Goal: Task Accomplishment & Management: Use online tool/utility

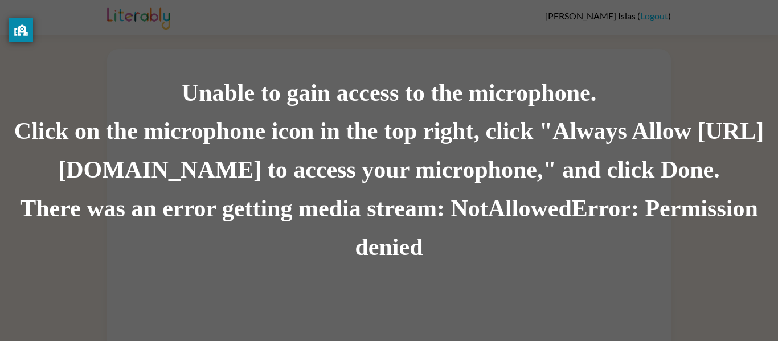
click at [429, 130] on div "Click on the microphone icon in the top right, click "Always Allow [URL][DOMAIN…" at bounding box center [389, 151] width 778 height 77
click at [429, 137] on div "Click on the microphone icon in the top right, click "Always Allow [URL][DOMAIN…" at bounding box center [389, 151] width 778 height 77
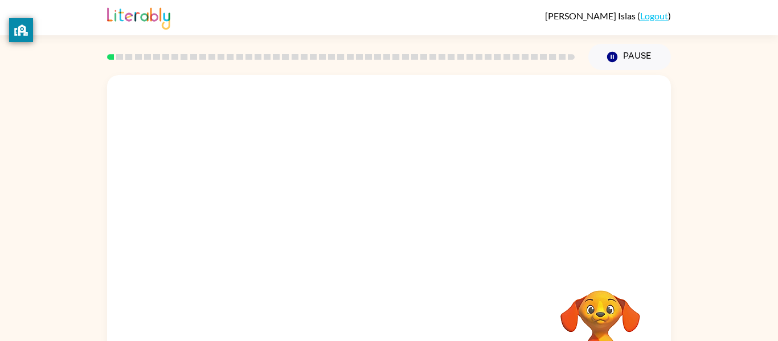
click at [401, 58] on div at bounding box center [340, 57] width 481 height 40
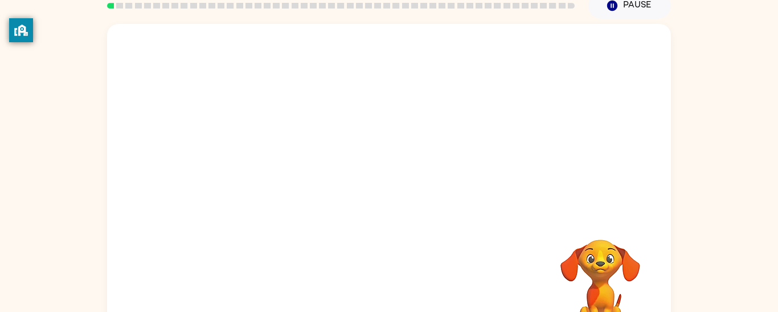
scroll to position [89, 0]
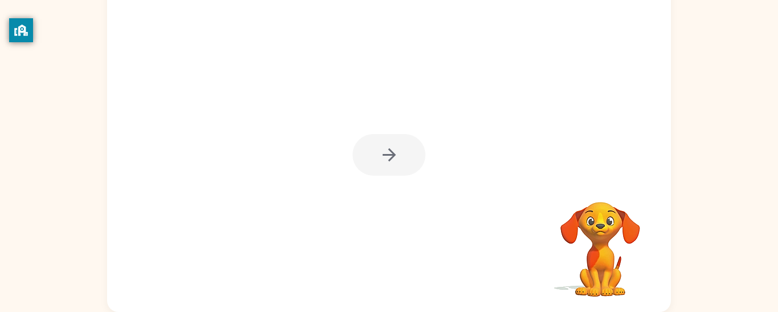
click at [388, 142] on div at bounding box center [389, 155] width 73 height 42
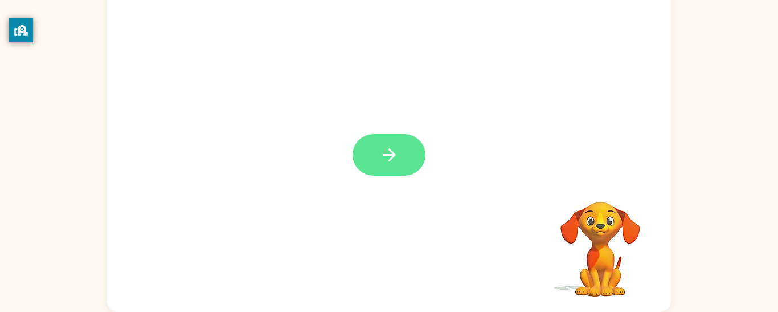
click at [388, 145] on icon "button" at bounding box center [389, 155] width 20 height 20
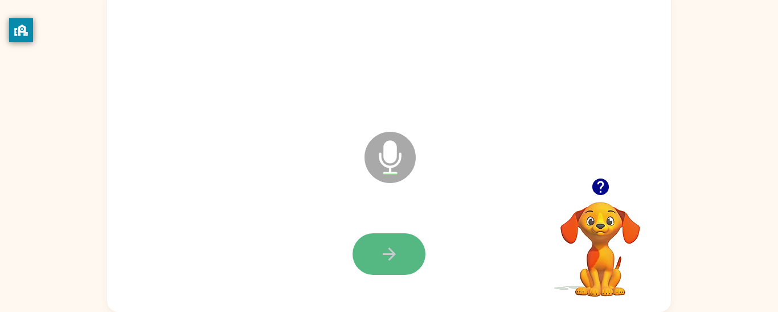
click at [387, 246] on icon "button" at bounding box center [389, 254] width 20 height 20
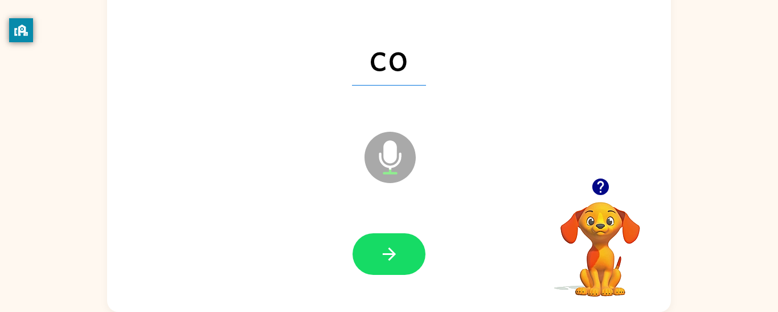
click at [396, 279] on div at bounding box center [388, 253] width 541 height 93
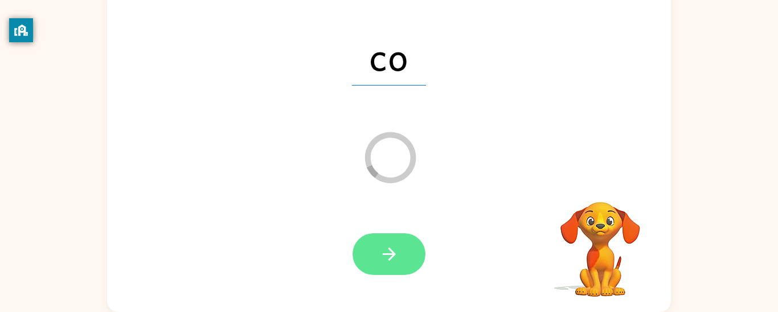
click at [383, 260] on icon "button" at bounding box center [389, 254] width 20 height 20
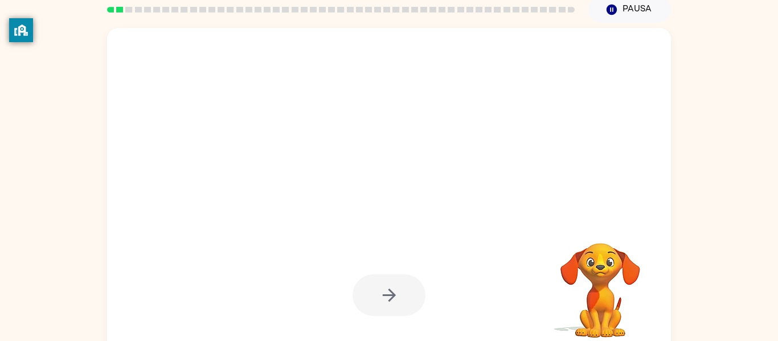
scroll to position [59, 0]
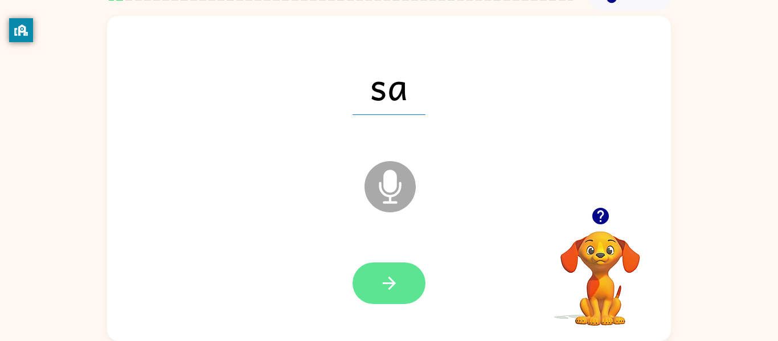
click at [395, 291] on icon "button" at bounding box center [389, 283] width 20 height 20
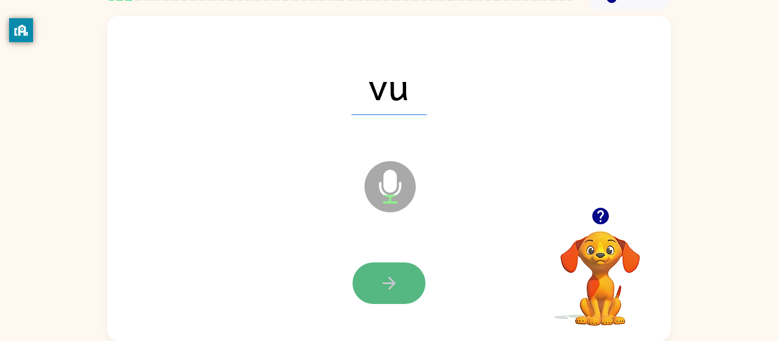
click at [388, 293] on button "button" at bounding box center [389, 284] width 73 height 42
click at [403, 297] on button "button" at bounding box center [389, 284] width 73 height 42
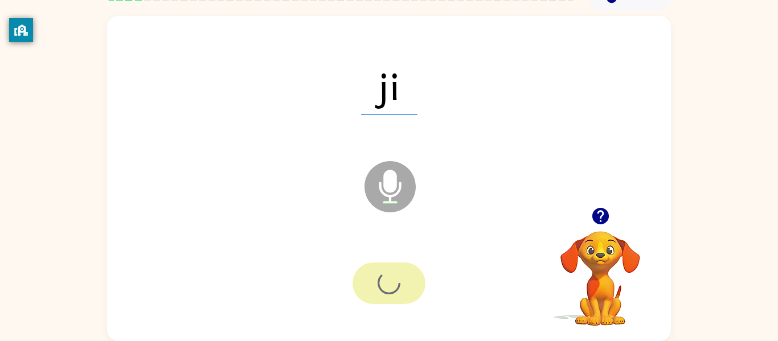
click at [403, 297] on div at bounding box center [389, 284] width 73 height 42
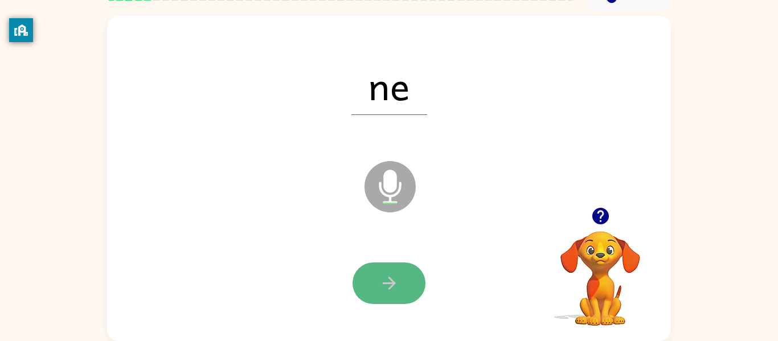
click at [398, 276] on icon "button" at bounding box center [389, 283] width 20 height 20
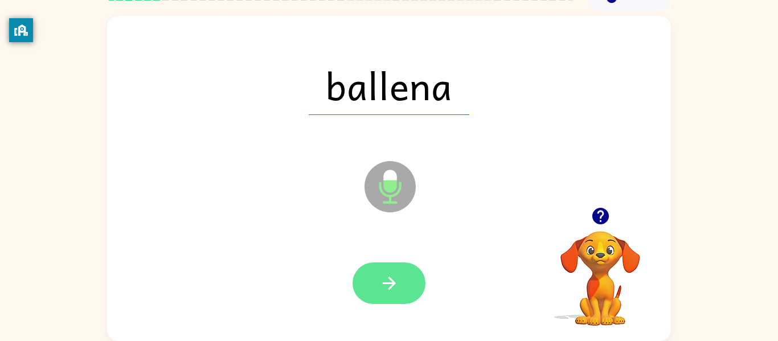
click at [406, 298] on button "button" at bounding box center [389, 284] width 73 height 42
click at [398, 281] on icon "button" at bounding box center [389, 283] width 20 height 20
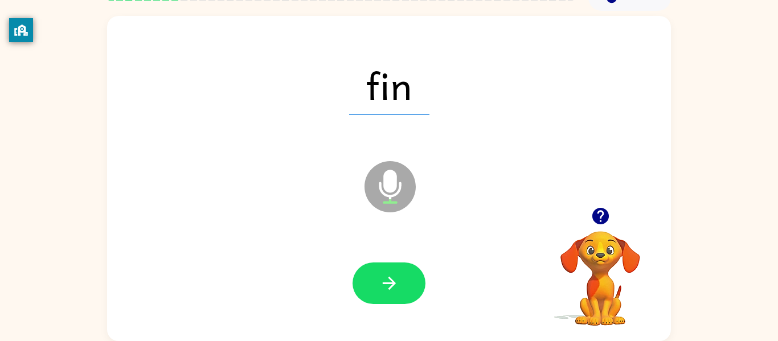
click at [365, 255] on div at bounding box center [388, 283] width 541 height 93
click at [421, 297] on div at bounding box center [389, 284] width 73 height 42
click at [419, 295] on button "button" at bounding box center [389, 284] width 73 height 42
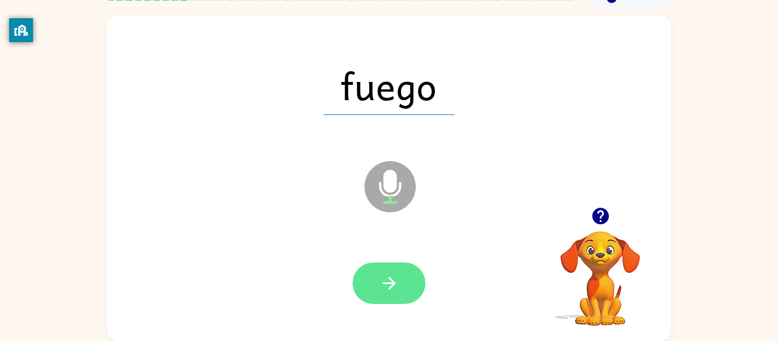
scroll to position [0, 0]
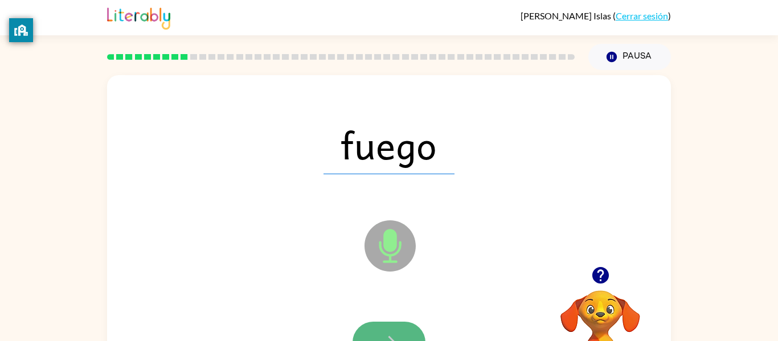
click at [388, 335] on icon "button" at bounding box center [389, 343] width 20 height 20
click at [387, 335] on div at bounding box center [389, 343] width 73 height 42
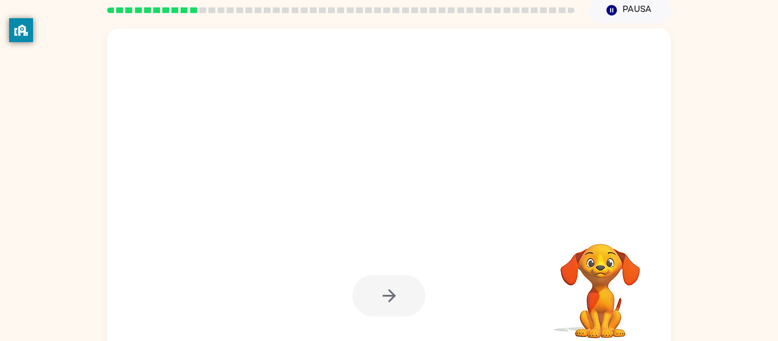
scroll to position [59, 0]
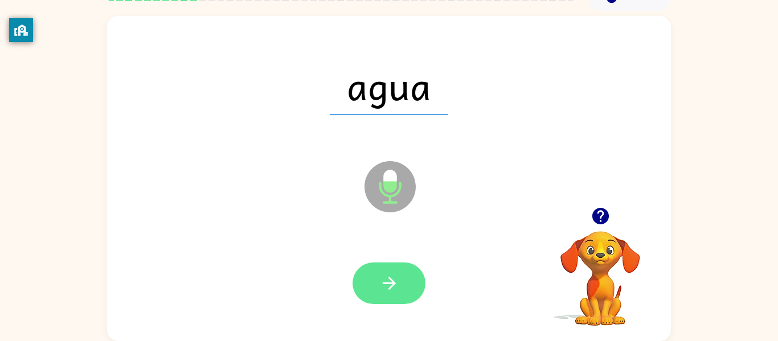
click at [383, 289] on icon "button" at bounding box center [389, 283] width 20 height 20
click at [384, 279] on icon "button" at bounding box center [389, 283] width 20 height 20
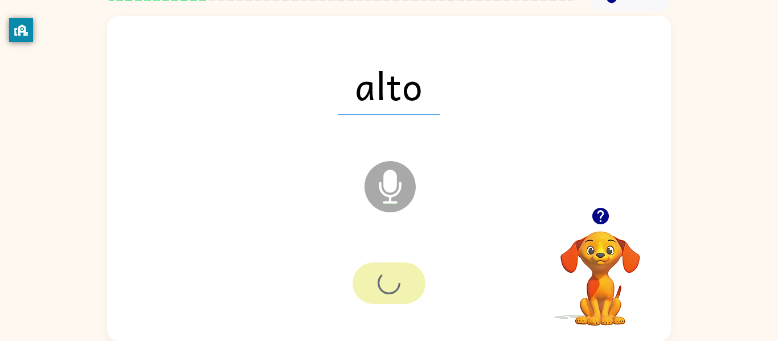
click at [384, 279] on div at bounding box center [389, 284] width 73 height 42
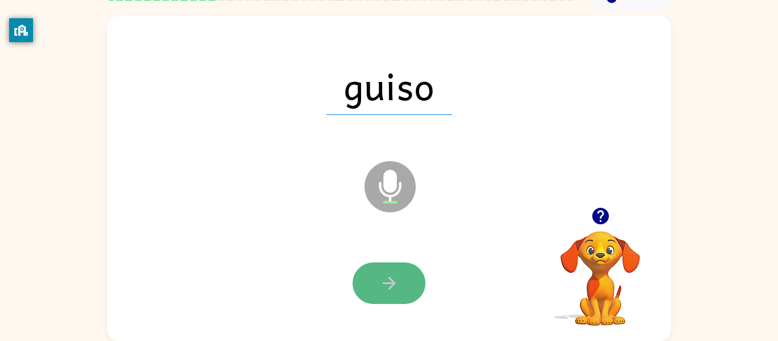
click at [384, 283] on icon "button" at bounding box center [388, 283] width 13 height 13
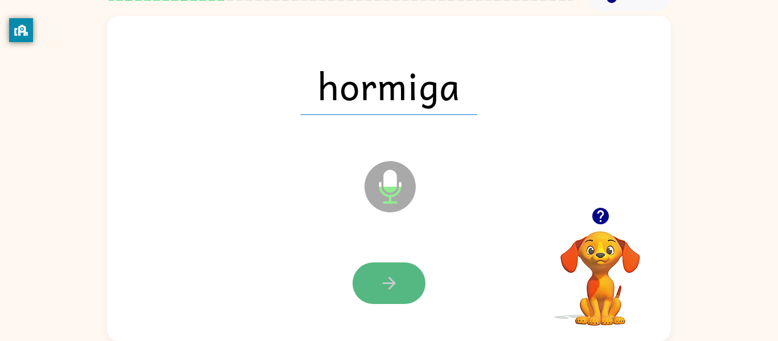
click at [398, 282] on icon "button" at bounding box center [389, 283] width 20 height 20
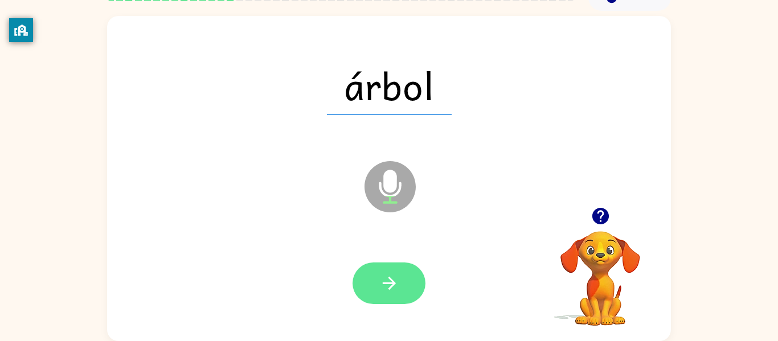
click at [394, 288] on icon "button" at bounding box center [389, 283] width 20 height 20
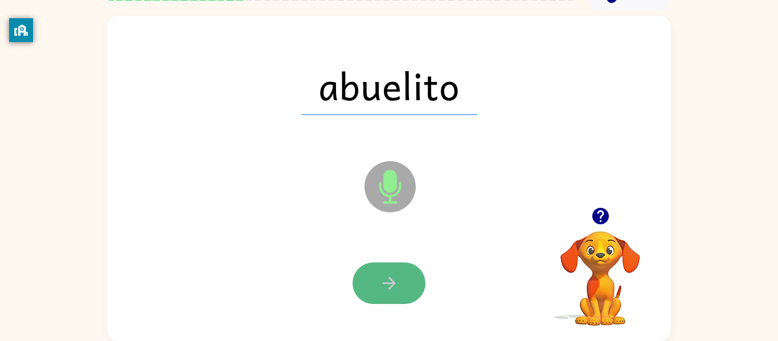
click at [398, 265] on button "button" at bounding box center [389, 284] width 73 height 42
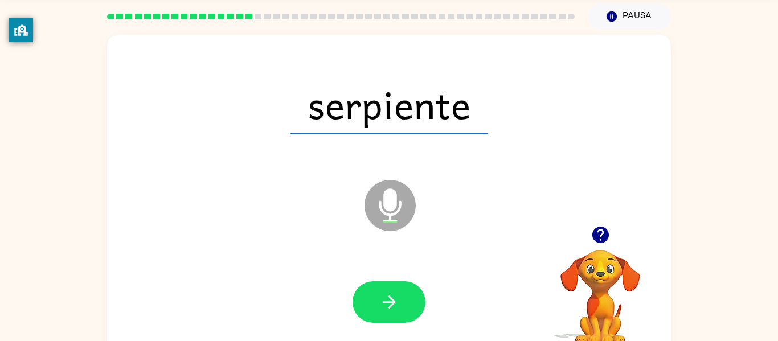
scroll to position [36, 0]
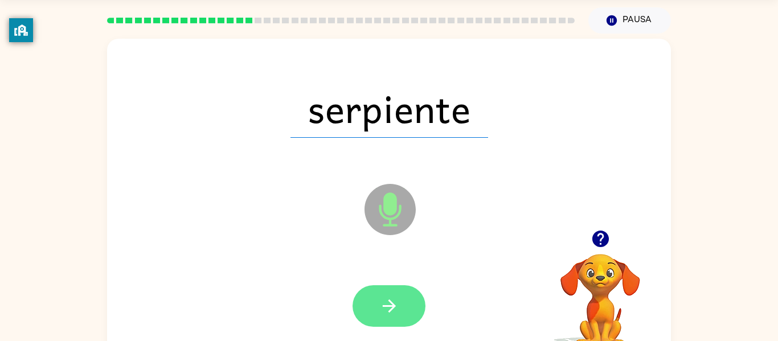
click at [413, 312] on button "button" at bounding box center [389, 306] width 73 height 42
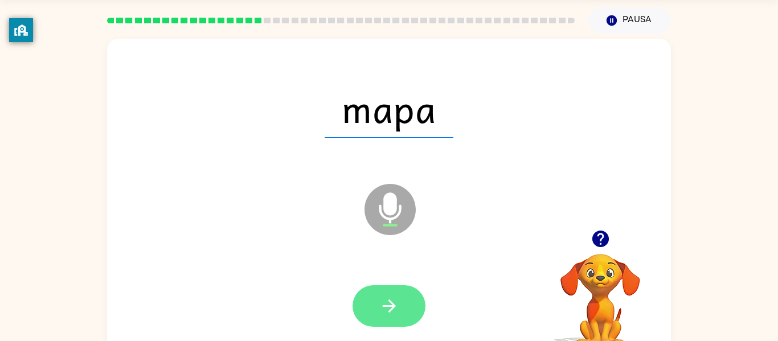
click at [386, 325] on button "button" at bounding box center [389, 306] width 73 height 42
click at [388, 293] on button "button" at bounding box center [389, 306] width 73 height 42
click at [359, 314] on button "button" at bounding box center [389, 306] width 73 height 42
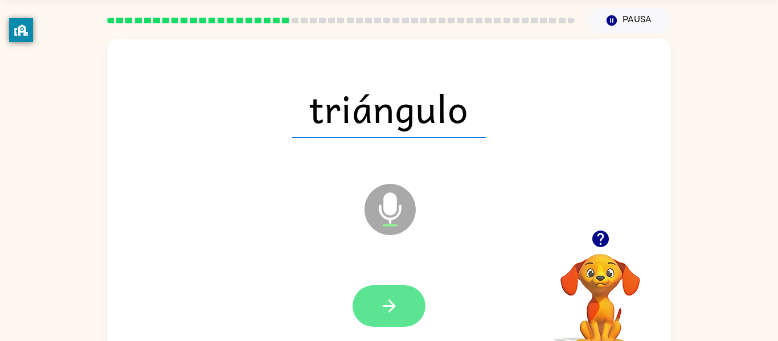
click at [386, 308] on icon "button" at bounding box center [389, 306] width 20 height 20
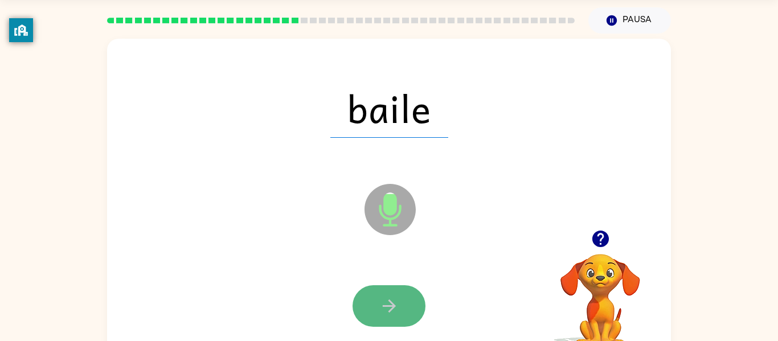
click at [377, 306] on button "button" at bounding box center [389, 306] width 73 height 42
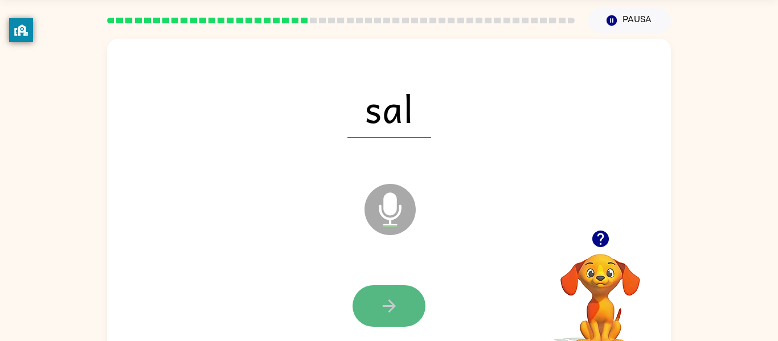
click at [410, 294] on button "button" at bounding box center [389, 306] width 73 height 42
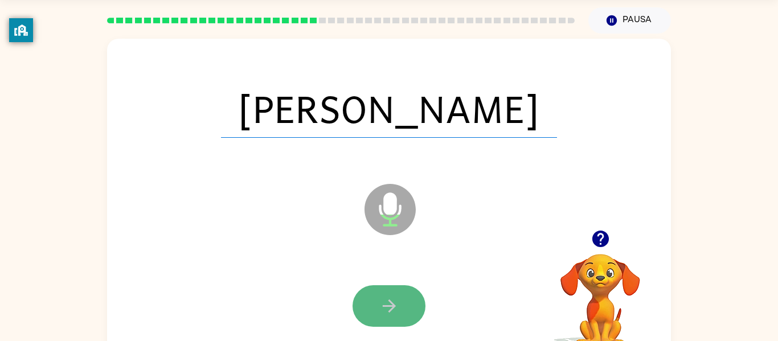
click at [382, 312] on icon "button" at bounding box center [389, 306] width 20 height 20
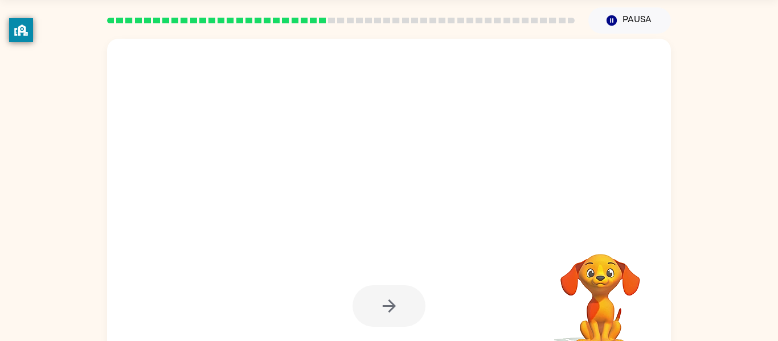
scroll to position [31, 0]
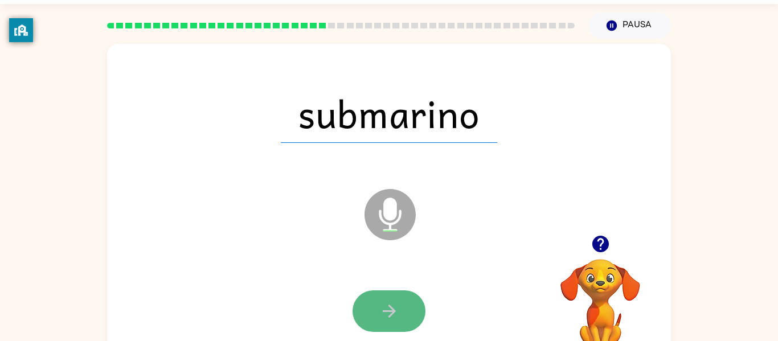
click at [391, 321] on button "button" at bounding box center [389, 312] width 73 height 42
click at [391, 321] on div at bounding box center [389, 312] width 73 height 42
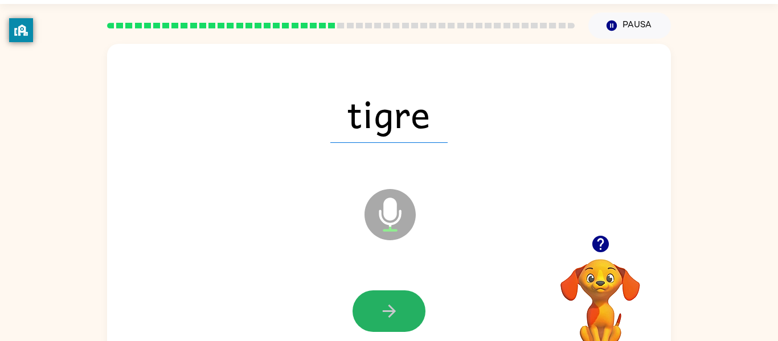
click at [387, 305] on icon "button" at bounding box center [389, 311] width 20 height 20
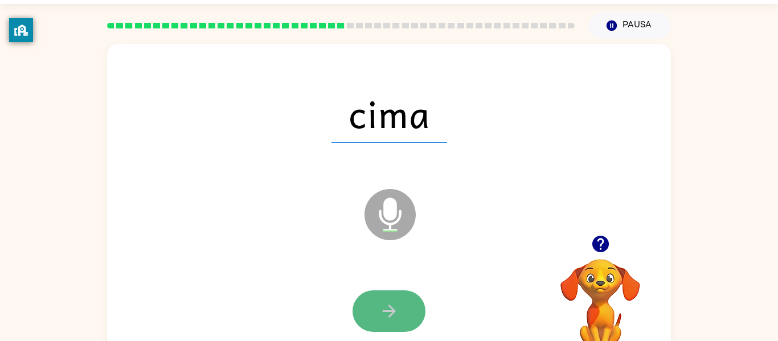
click at [379, 305] on icon "button" at bounding box center [389, 311] width 20 height 20
click at [399, 308] on button "button" at bounding box center [389, 312] width 73 height 42
click at [395, 306] on icon "button" at bounding box center [389, 311] width 20 height 20
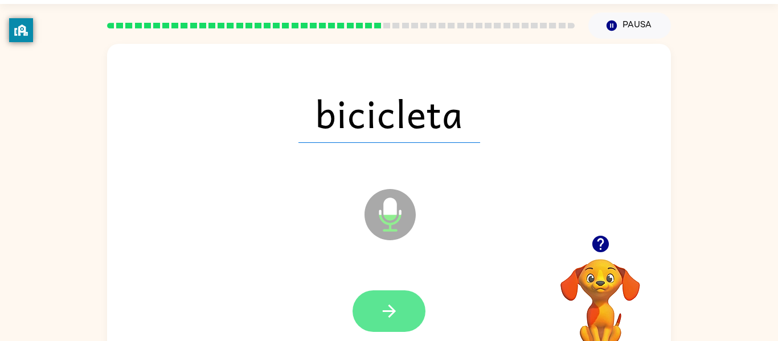
click at [394, 310] on icon "button" at bounding box center [388, 311] width 13 height 13
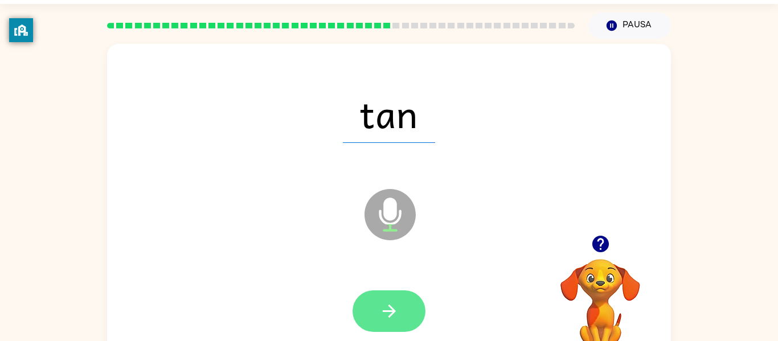
click at [421, 310] on button "button" at bounding box center [389, 312] width 73 height 42
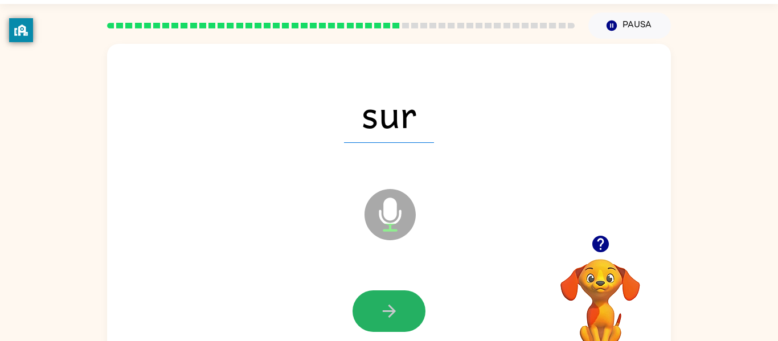
click at [392, 301] on icon "button" at bounding box center [389, 311] width 20 height 20
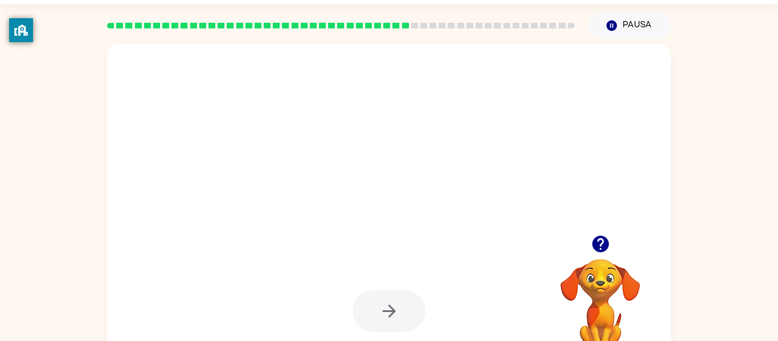
click at [392, 301] on icon "button" at bounding box center [389, 311] width 20 height 20
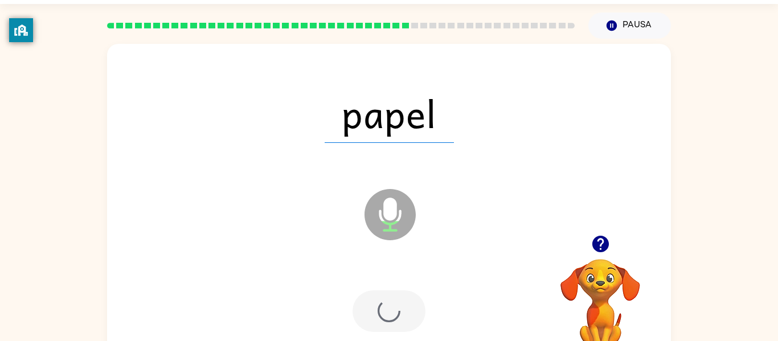
click at [392, 301] on div at bounding box center [389, 312] width 73 height 42
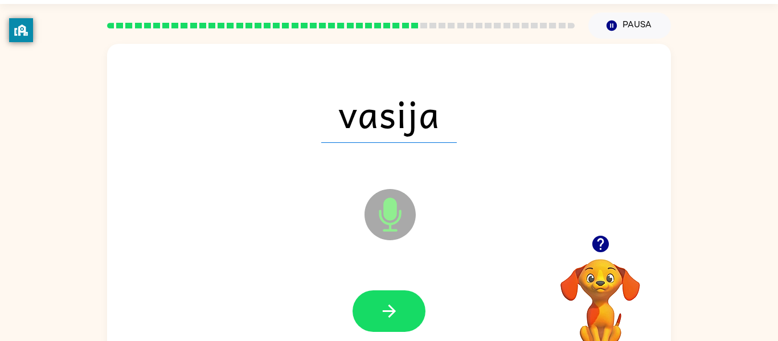
click at [392, 301] on icon "button" at bounding box center [389, 311] width 20 height 20
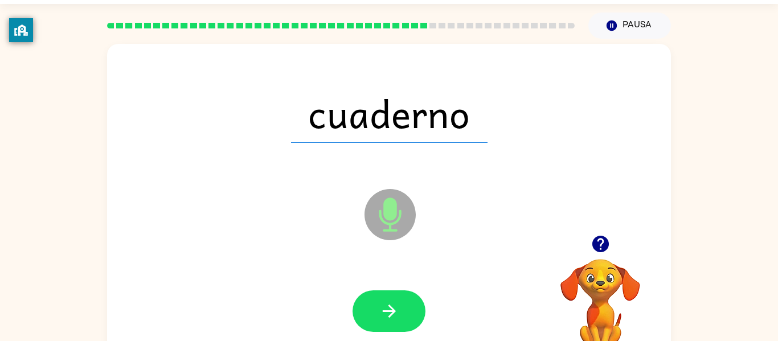
click at [392, 301] on icon "button" at bounding box center [389, 311] width 20 height 20
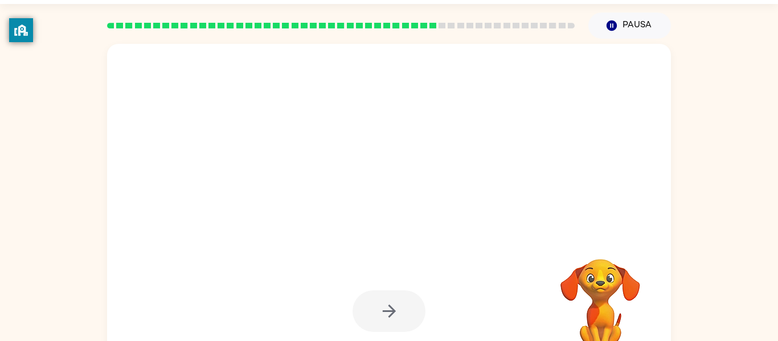
click at [392, 301] on div at bounding box center [389, 312] width 73 height 42
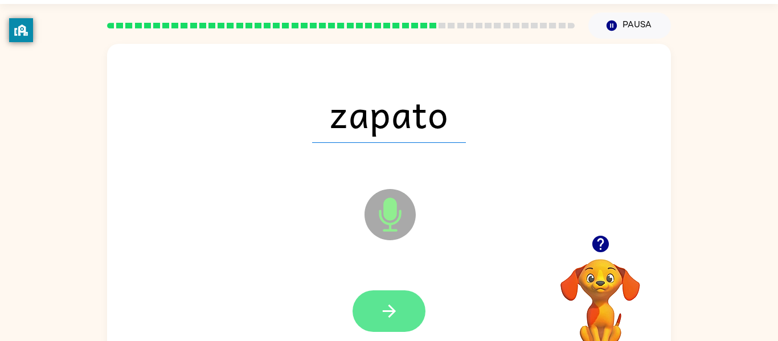
click at [388, 312] on icon "button" at bounding box center [388, 311] width 13 height 13
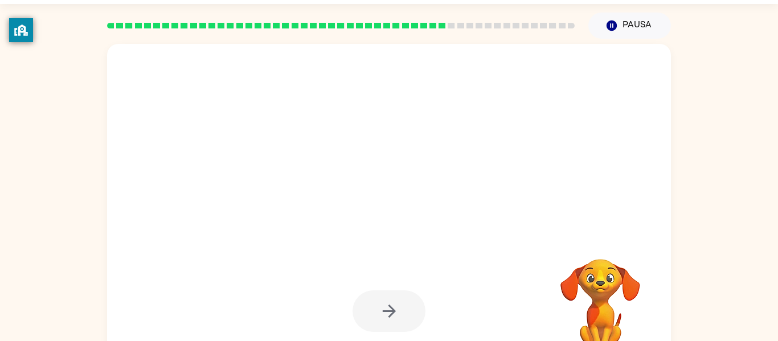
click at [383, 311] on div at bounding box center [389, 312] width 73 height 42
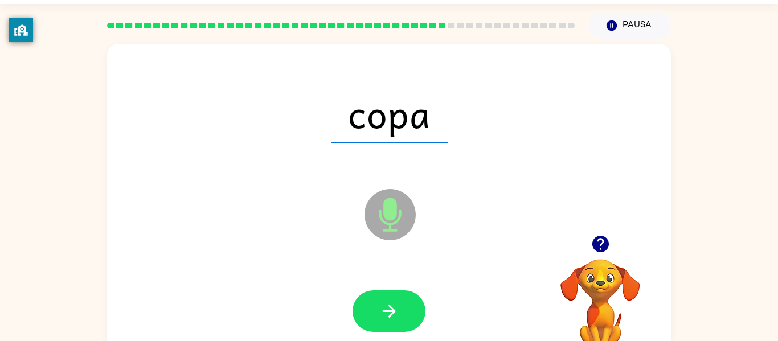
click at [383, 311] on icon "button" at bounding box center [388, 311] width 13 height 13
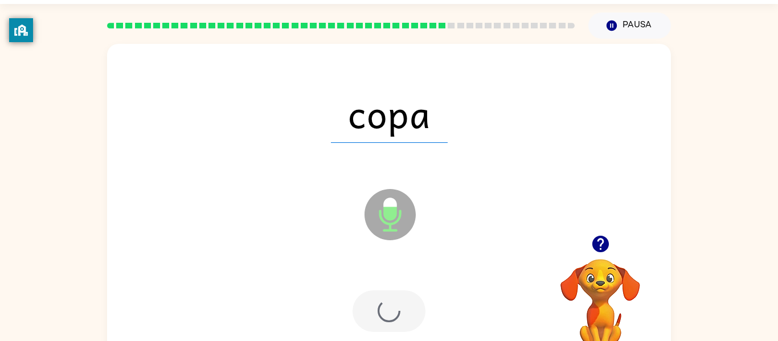
click at [383, 311] on div at bounding box center [389, 312] width 73 height 42
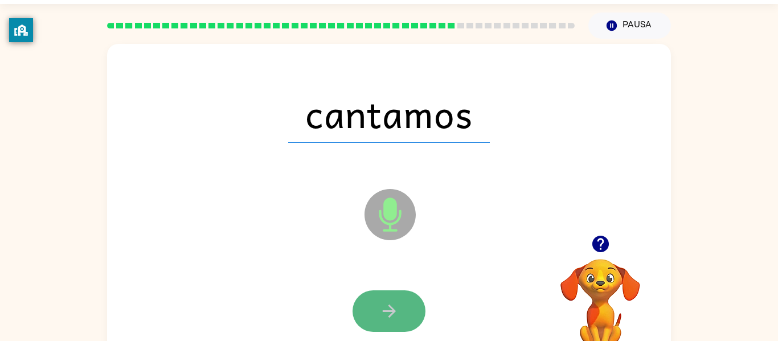
click at [380, 319] on icon "button" at bounding box center [389, 311] width 20 height 20
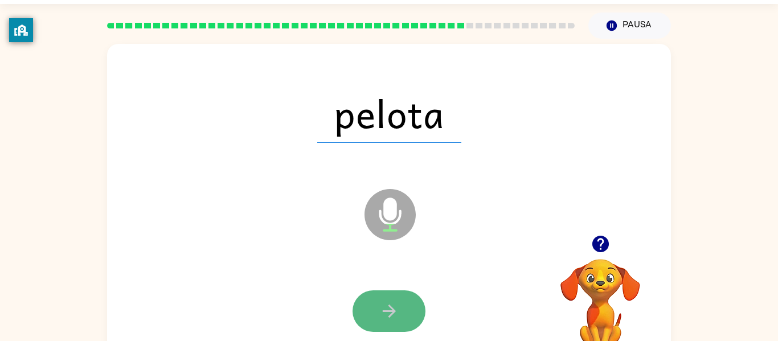
click at [371, 325] on button "button" at bounding box center [389, 312] width 73 height 42
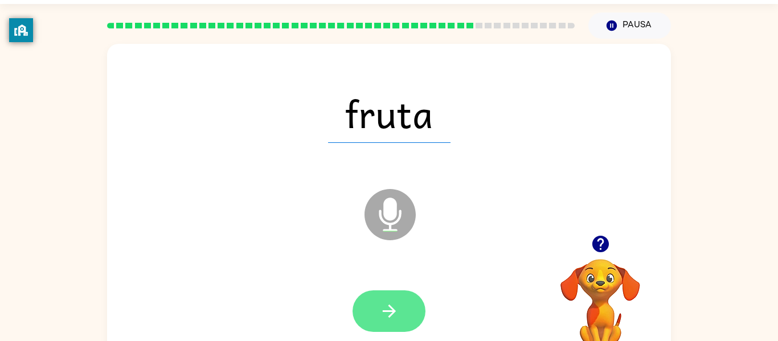
click at [378, 308] on button "button" at bounding box center [389, 312] width 73 height 42
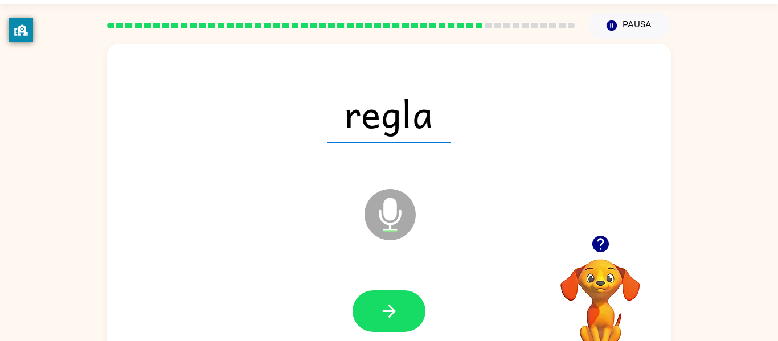
click at [378, 308] on button "button" at bounding box center [389, 312] width 73 height 42
click at [378, 308] on div at bounding box center [389, 312] width 73 height 42
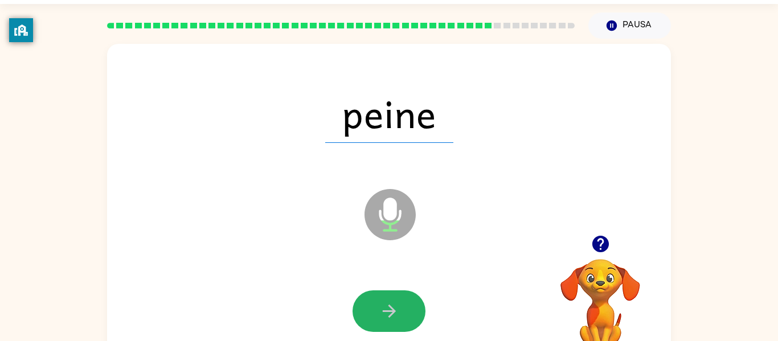
click at [377, 310] on button "button" at bounding box center [389, 312] width 73 height 42
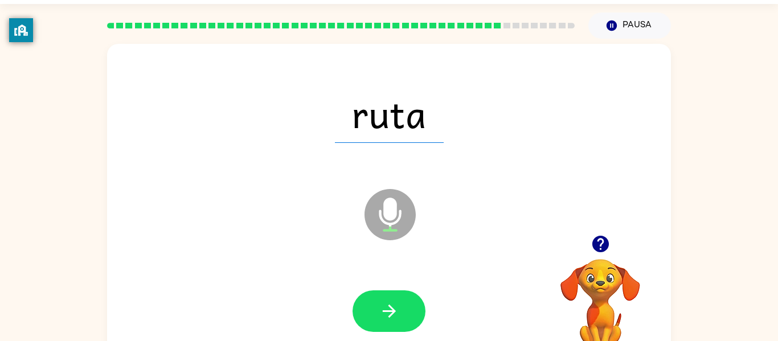
click at [377, 310] on button "button" at bounding box center [389, 312] width 73 height 42
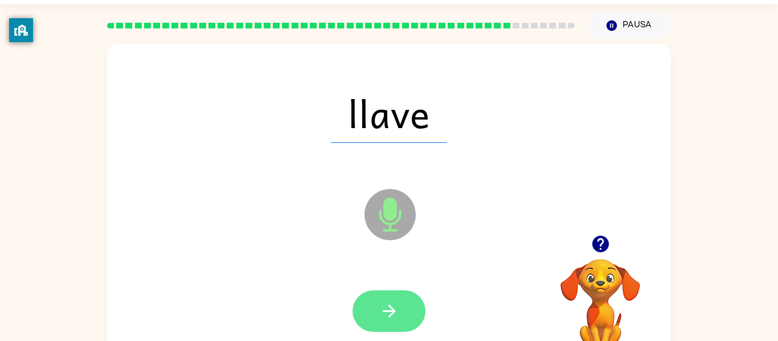
click at [384, 310] on icon "button" at bounding box center [388, 311] width 13 height 13
click at [375, 310] on button "button" at bounding box center [389, 312] width 73 height 42
click at [403, 292] on button "button" at bounding box center [389, 312] width 73 height 42
click at [372, 312] on button "button" at bounding box center [389, 312] width 73 height 42
click at [390, 302] on icon "button" at bounding box center [389, 311] width 20 height 20
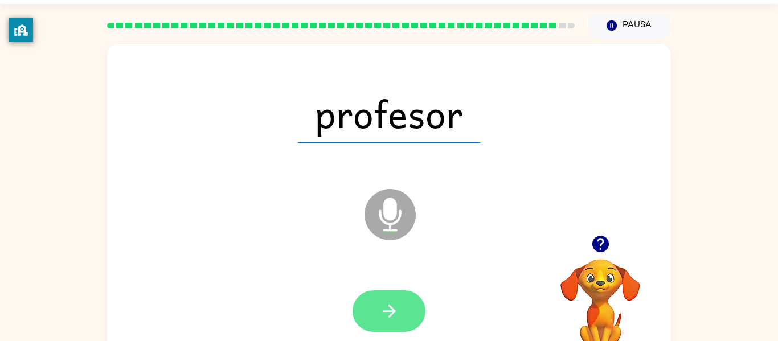
click at [408, 324] on button "button" at bounding box center [389, 312] width 73 height 42
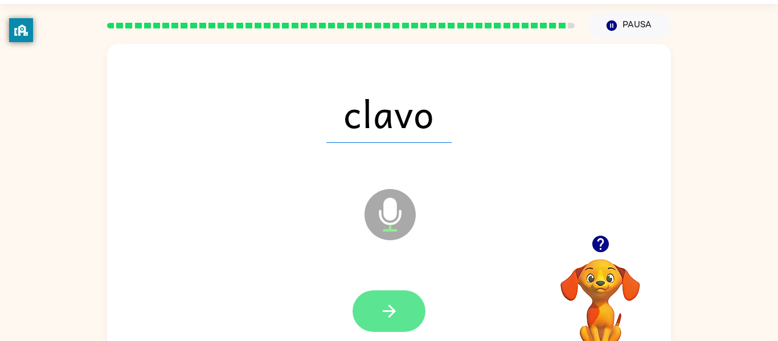
click at [392, 328] on button "button" at bounding box center [389, 312] width 73 height 42
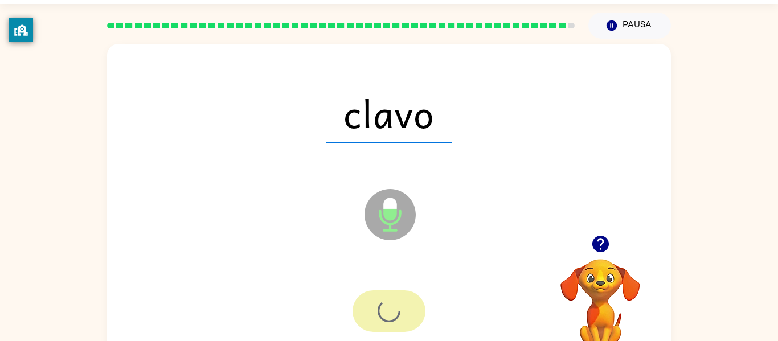
click at [392, 328] on div at bounding box center [389, 312] width 73 height 42
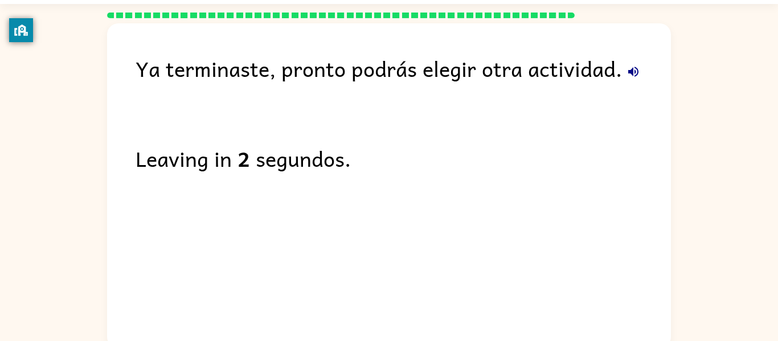
click at [392, 328] on div "Ya terminaste, pronto podrás elegir otra actividad. Leaving in 2 segundos." at bounding box center [389, 183] width 564 height 320
